Goal: Check status: Check status

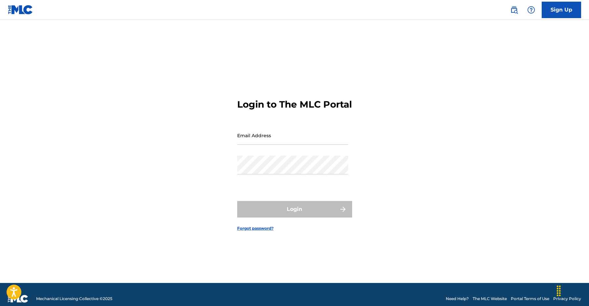
click at [283, 145] on input "Email Address" at bounding box center [292, 135] width 111 height 19
type input "[EMAIL_ADDRESS][DOMAIN_NAME]"
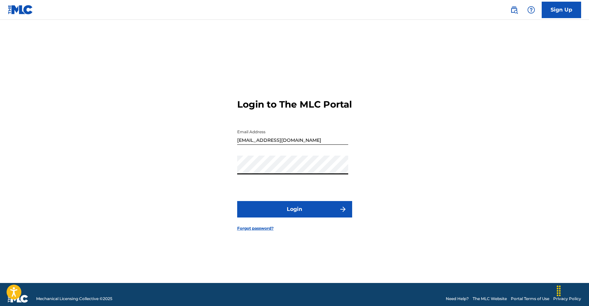
click at [237, 201] on button "Login" at bounding box center [294, 209] width 115 height 16
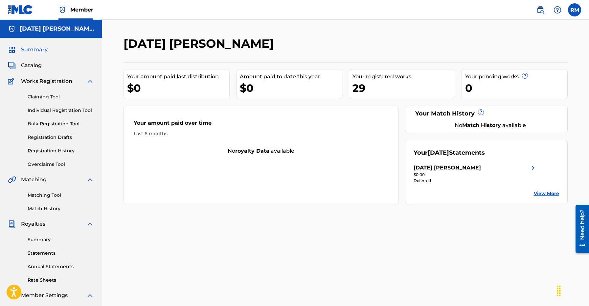
click at [546, 192] on link "View More" at bounding box center [546, 193] width 25 height 7
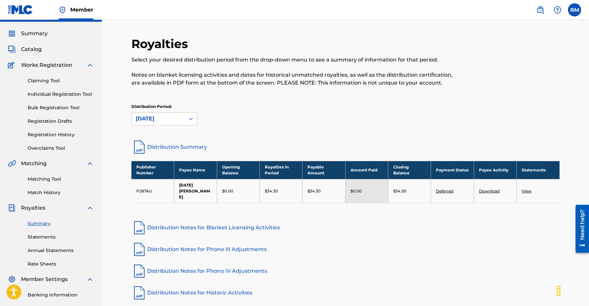
scroll to position [22, 0]
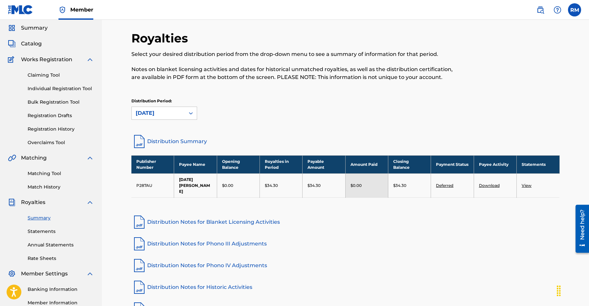
click at [170, 105] on div "Distribution Period: [DATE]" at bounding box center [164, 109] width 66 height 22
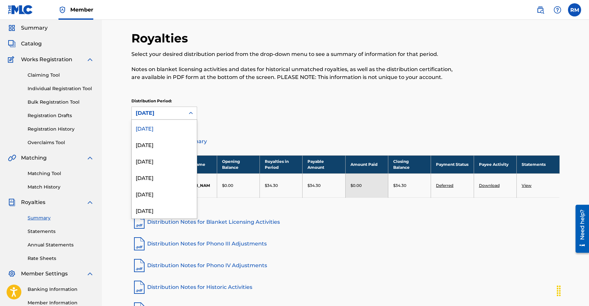
click at [173, 111] on div "[DATE]" at bounding box center [158, 113] width 45 height 8
click at [154, 130] on div "[DATE]" at bounding box center [164, 128] width 65 height 16
